Goal: Task Accomplishment & Management: Use online tool/utility

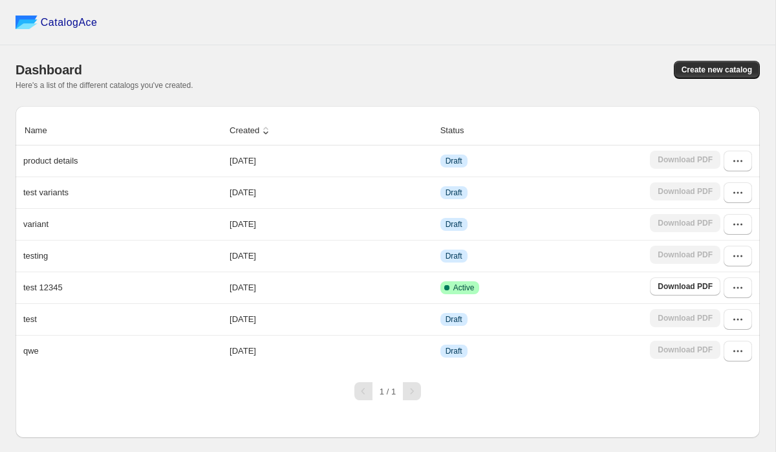
click at [462, 57] on div "Dashboard Create new catalog Here's a list of the different catalogs you've cre…" at bounding box center [388, 75] width 745 height 61
click at [718, 76] on button "Create new catalog" at bounding box center [717, 70] width 86 height 18
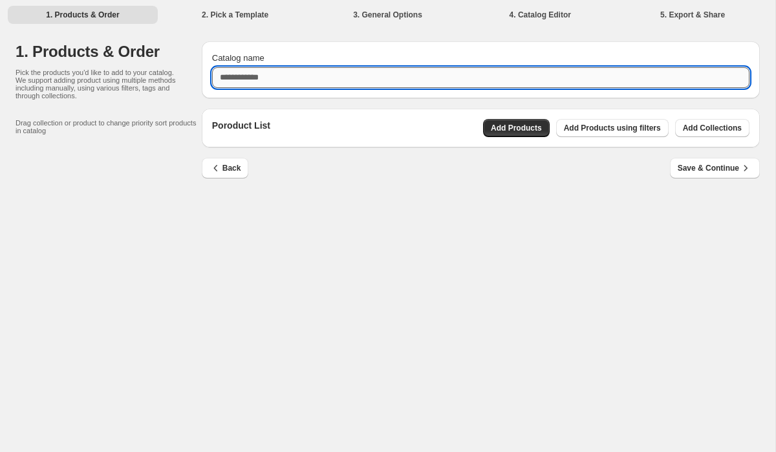
click at [379, 86] on input "Catalog name" at bounding box center [481, 77] width 538 height 21
type input "**"
click at [512, 186] on div "Back Save & Continue" at bounding box center [481, 177] width 558 height 38
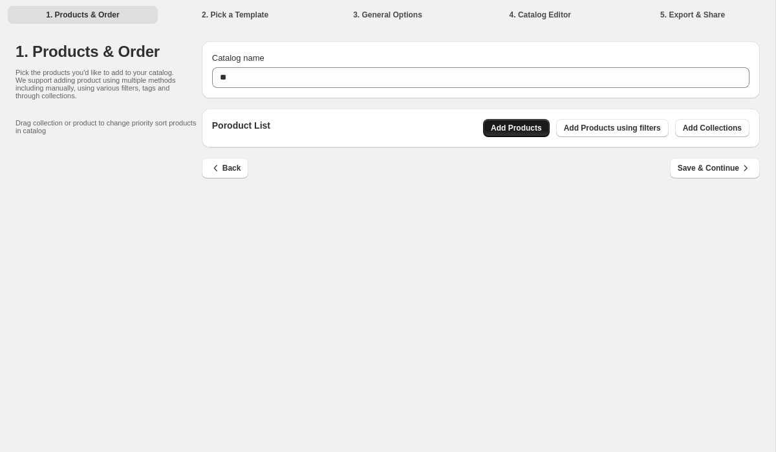
click at [527, 129] on span "Add Products" at bounding box center [516, 128] width 51 height 10
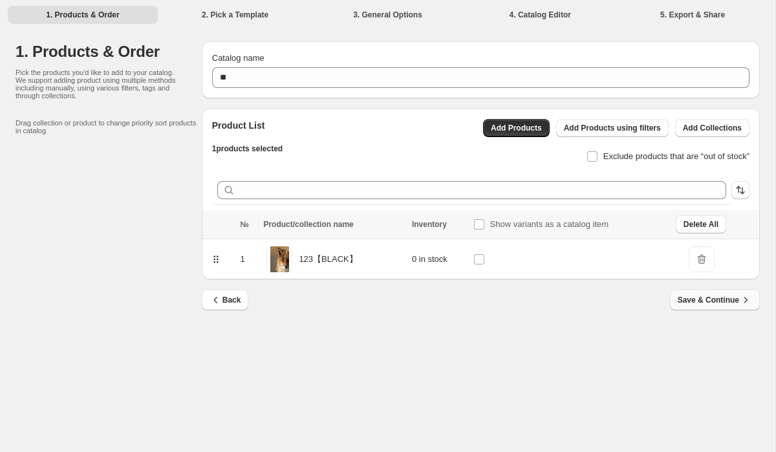
click at [713, 303] on span "Save & Continue" at bounding box center [715, 300] width 74 height 13
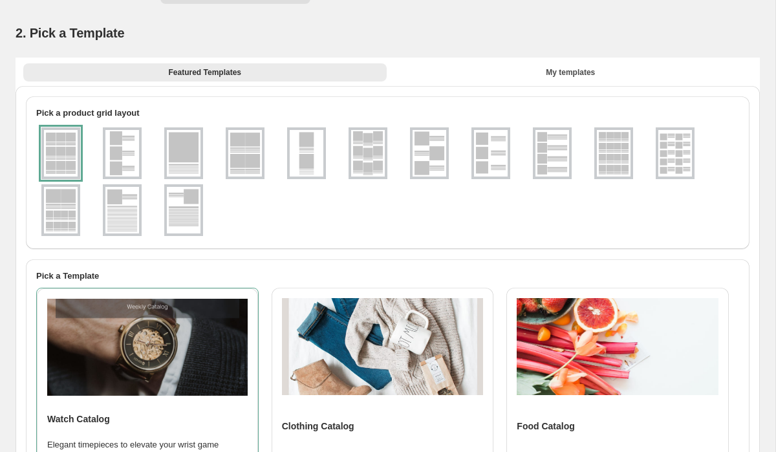
scroll to position [23, 0]
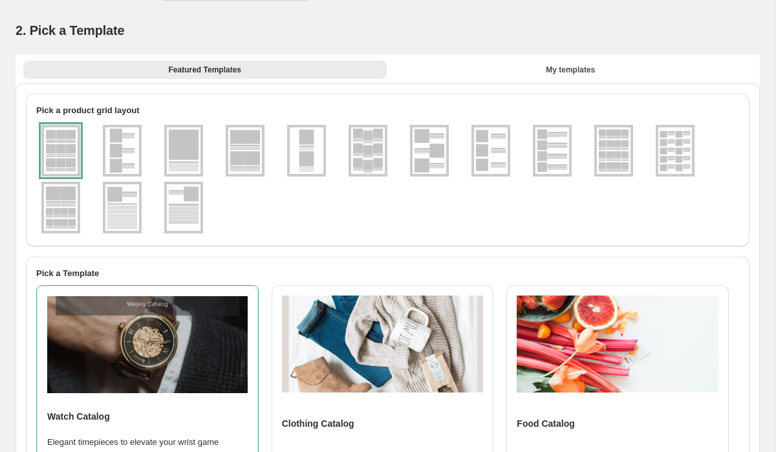
click at [183, 140] on img at bounding box center [184, 150] width 34 height 47
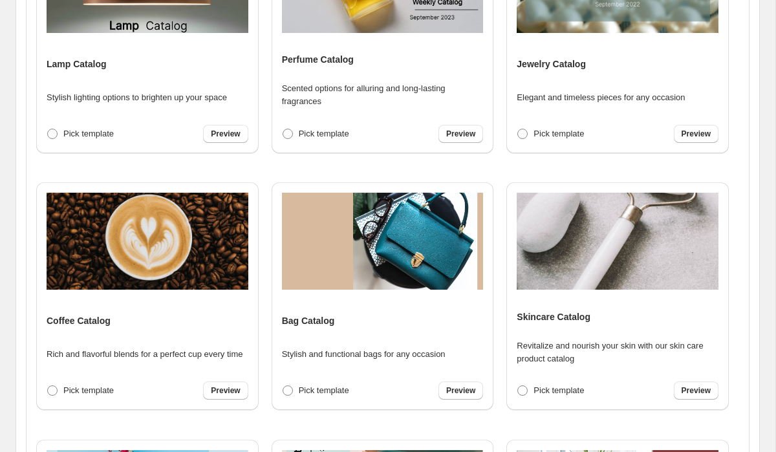
scroll to position [454, 0]
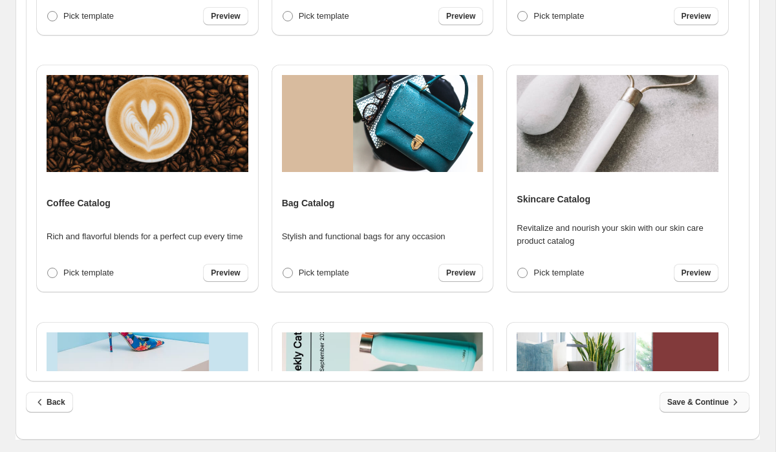
click at [711, 407] on span "Save & Continue" at bounding box center [705, 402] width 74 height 13
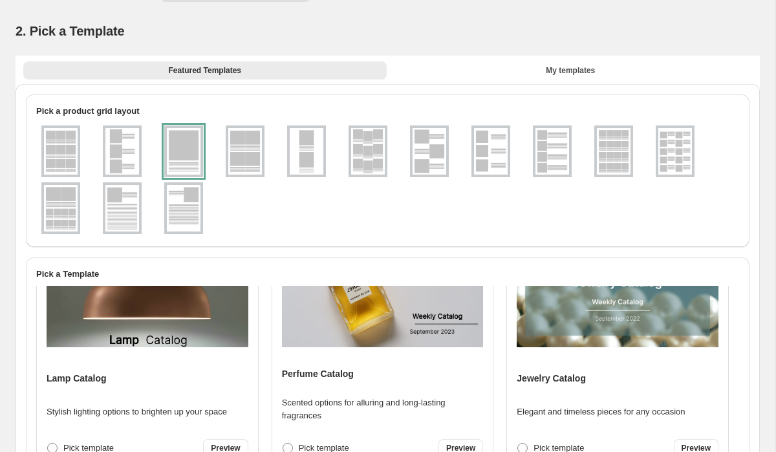
select select "**********"
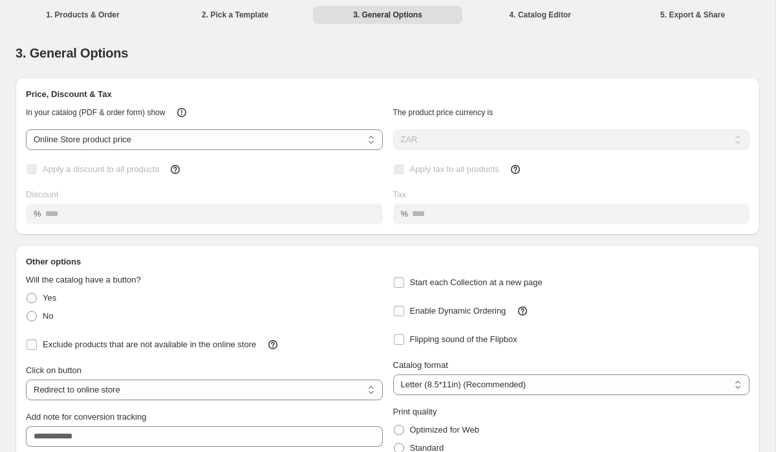
scroll to position [82, 0]
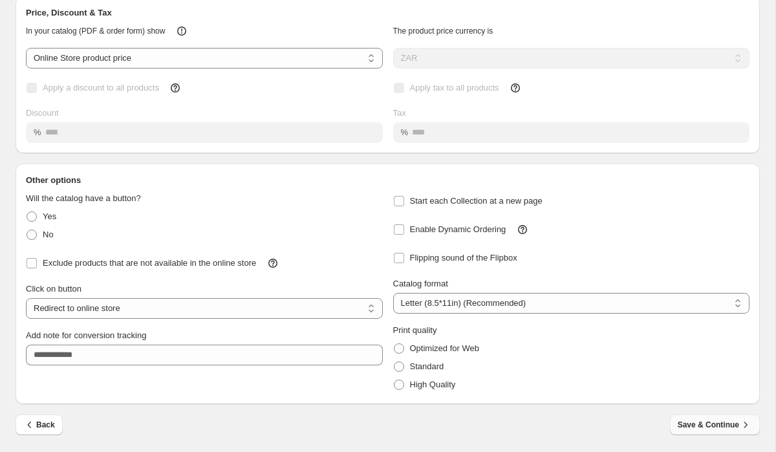
click at [704, 429] on span "Save & Continue" at bounding box center [715, 425] width 74 height 13
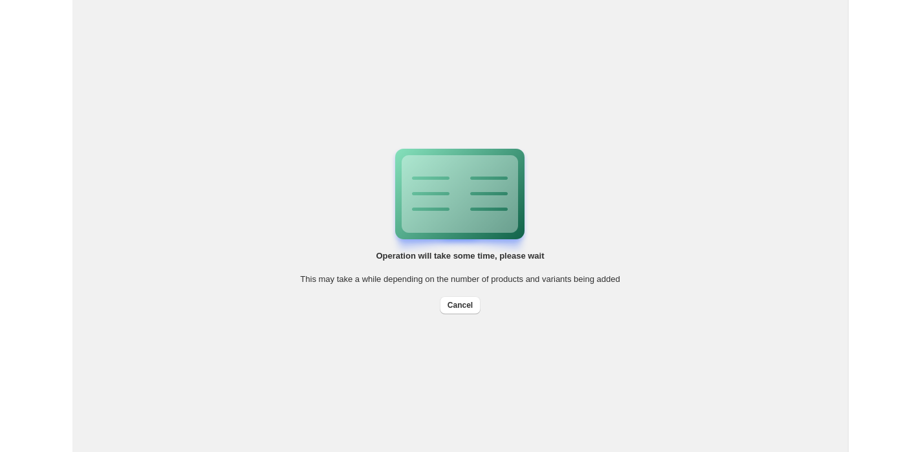
scroll to position [0, 0]
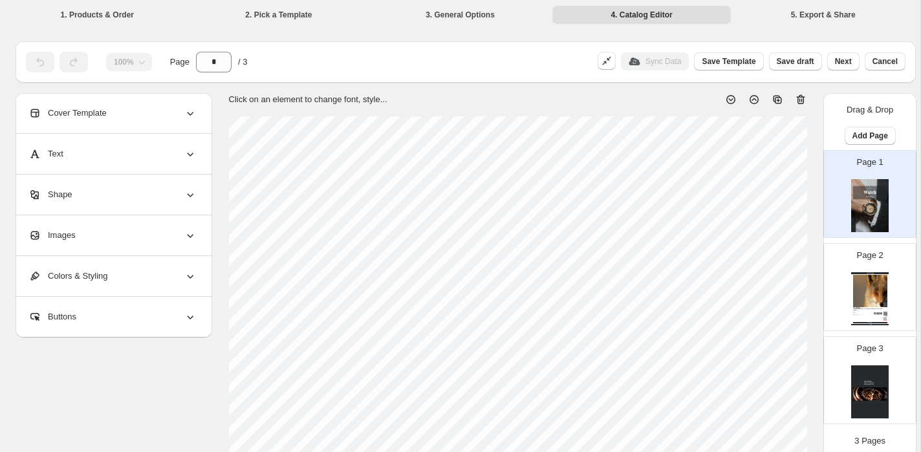
click at [776, 299] on img at bounding box center [870, 291] width 34 height 32
type input "*"
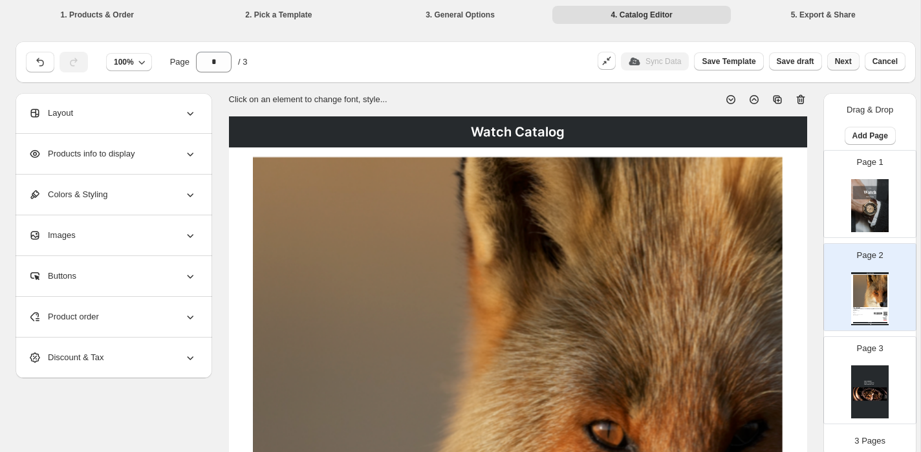
click at [776, 64] on span "Next" at bounding box center [843, 61] width 17 height 10
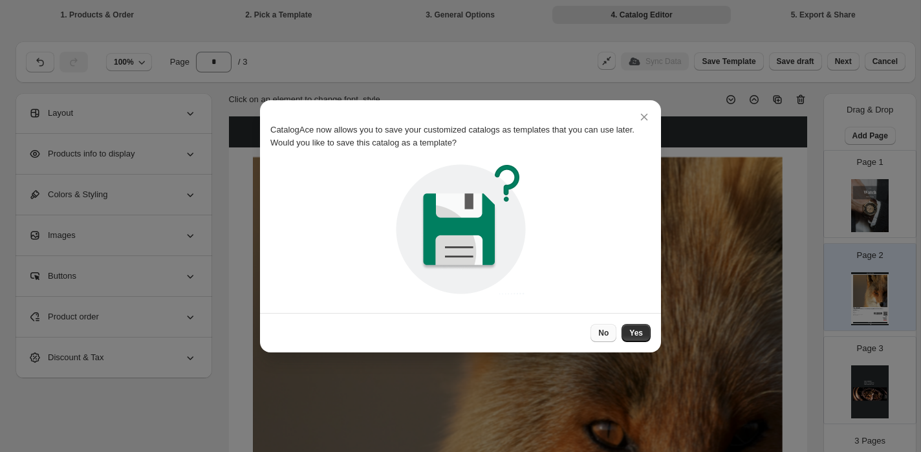
click at [598, 328] on span "No" at bounding box center [603, 333] width 10 height 10
